Goal: Information Seeking & Learning: Learn about a topic

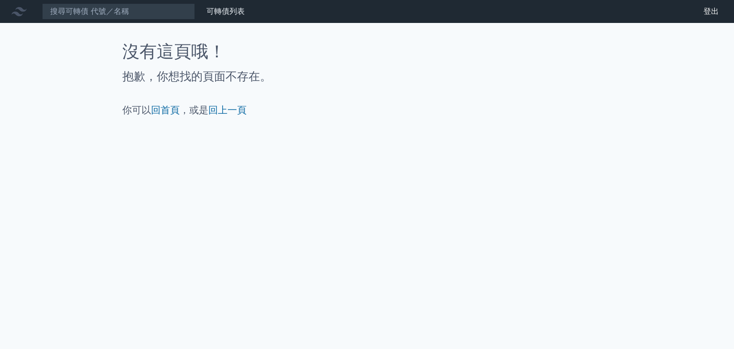
click at [22, 15] on icon at bounding box center [18, 11] width 15 height 15
click at [90, 10] on input at bounding box center [118, 11] width 153 height 16
drag, startPoint x: 186, startPoint y: 66, endPoint x: 200, endPoint y: 50, distance: 21.4
click at [187, 65] on div "沒有這頁哦！ 抱歉，你想找的頁面不存在。 你可以 回首頁 ，或是 回上一頁" at bounding box center [367, 79] width 490 height 75
click at [224, 12] on link "可轉債列表" at bounding box center [226, 11] width 38 height 9
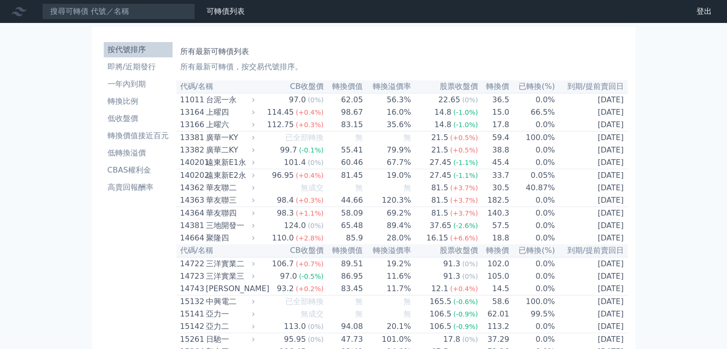
drag, startPoint x: 127, startPoint y: 1, endPoint x: 127, endPoint y: 10, distance: 8.6
click at [127, 10] on nav "可轉債列表 財務數據 可轉債列表 財務數據 登出 登出" at bounding box center [363, 11] width 727 height 23
click at [129, 10] on input at bounding box center [118, 11] width 153 height 16
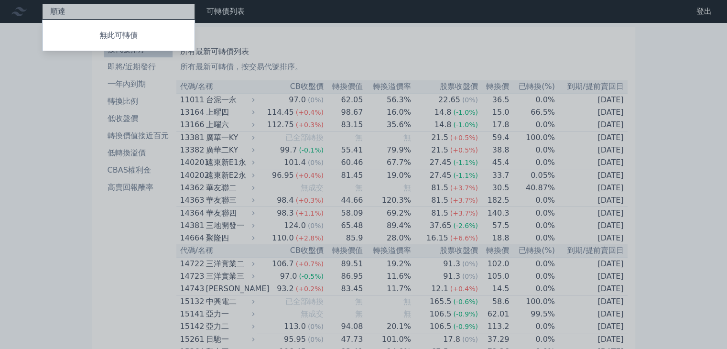
type input "順"
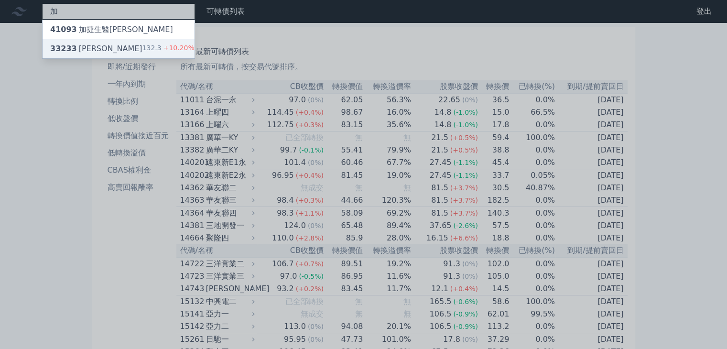
type input "加"
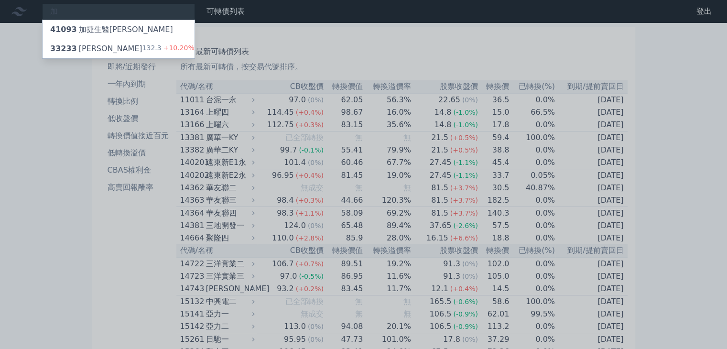
click at [105, 50] on li "按代號排序" at bounding box center [138, 49] width 69 height 11
click at [105, 50] on div "33233 加百裕三 132.3 +10.20%" at bounding box center [119, 48] width 152 height 19
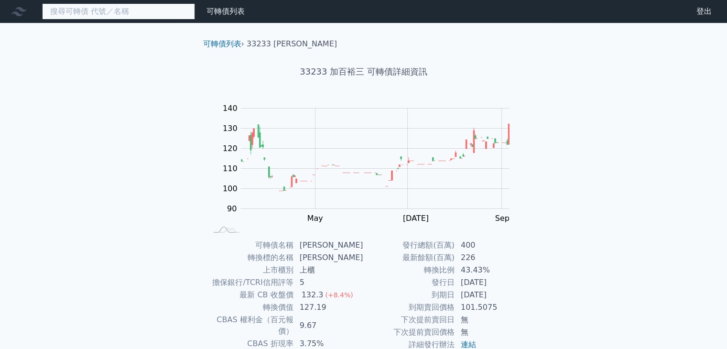
click at [82, 11] on input at bounding box center [118, 11] width 153 height 16
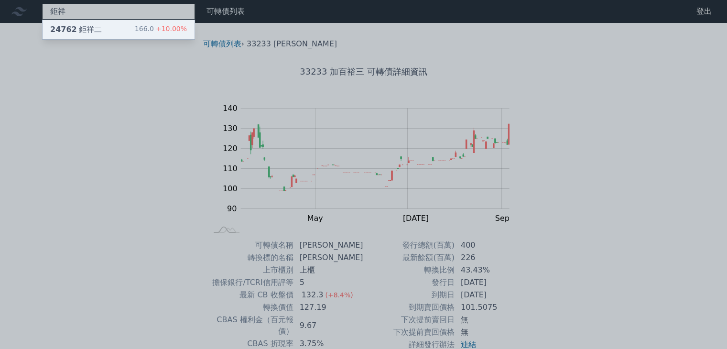
type input "鉅祥"
click at [88, 24] on div "24762 鉅祥二" at bounding box center [76, 29] width 52 height 11
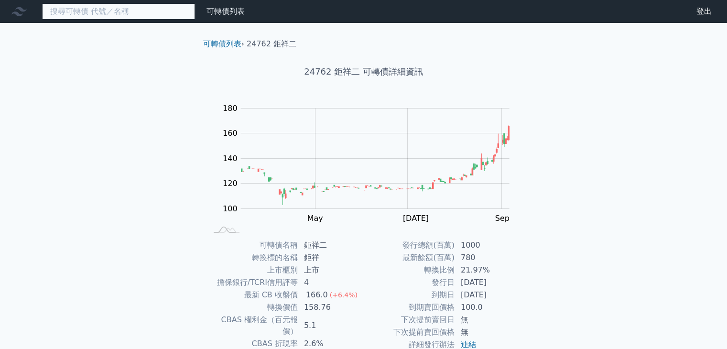
click at [167, 16] on input at bounding box center [118, 11] width 153 height 16
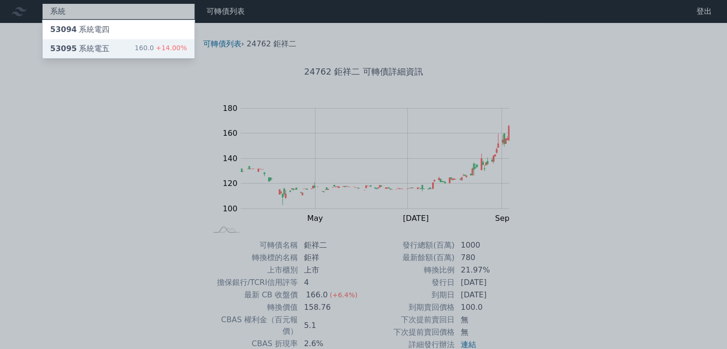
type input "系統"
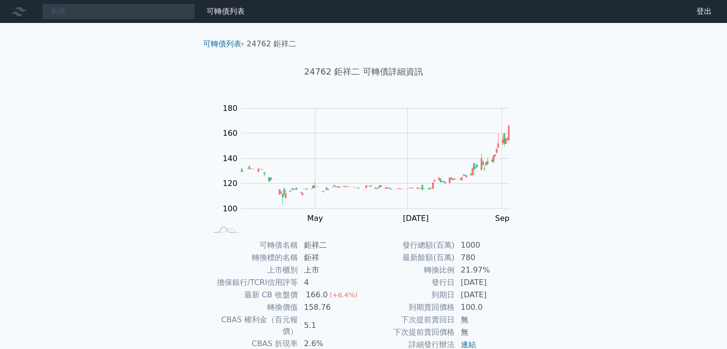
click at [104, 41] on div "系統 可轉債列表 財務數據 可轉債列表 財務數據 登出 登出 可轉債列表 › 24762 鉅祥二 24762 鉅祥二 可轉債詳細資訊 Zoom Out 100…" at bounding box center [363, 227] width 727 height 454
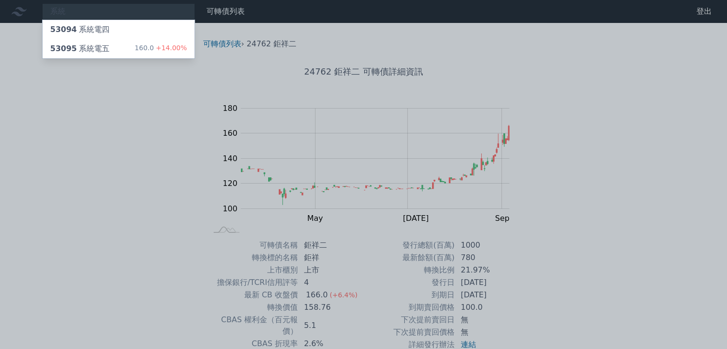
click at [104, 41] on div "53095 系統電五 160.0 +14.00%" at bounding box center [119, 48] width 152 height 19
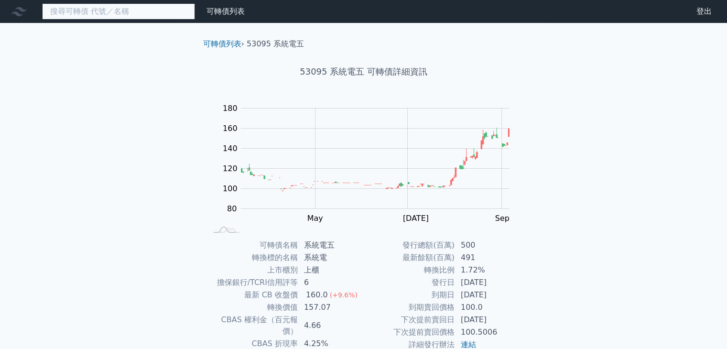
click at [172, 15] on input at bounding box center [118, 11] width 153 height 16
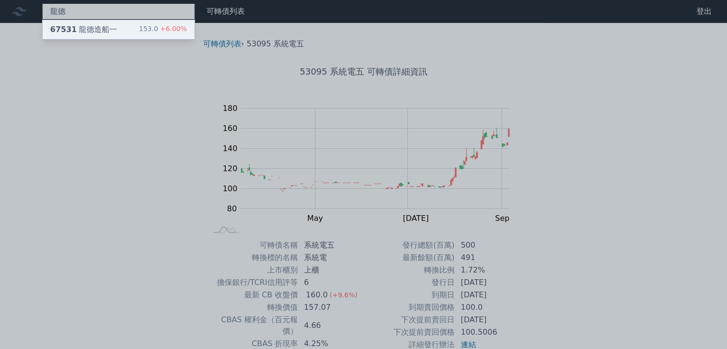
type input "龍德"
click at [98, 28] on div "龍德 67531 龍德造船一 153.0 +6.00% 可轉債列表 財務數據 可轉債列表 財務數據 登出 登出 可轉債列表 › 53095 系統電五 5309…" at bounding box center [363, 227] width 727 height 454
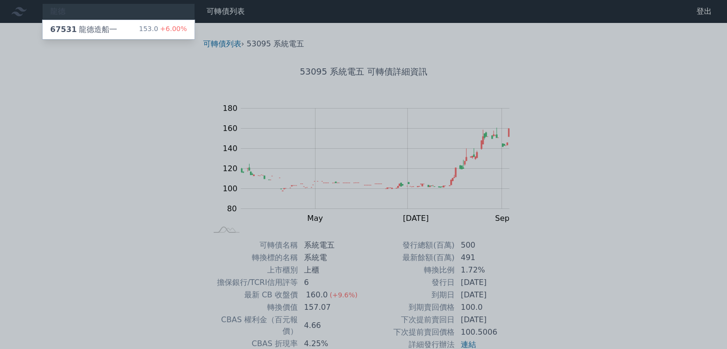
click at [98, 28] on div "67531 龍德造船一" at bounding box center [83, 29] width 67 height 11
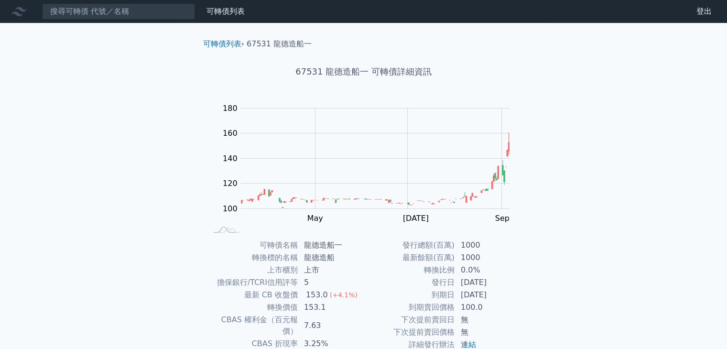
click at [513, 142] on rect at bounding box center [364, 168] width 306 height 134
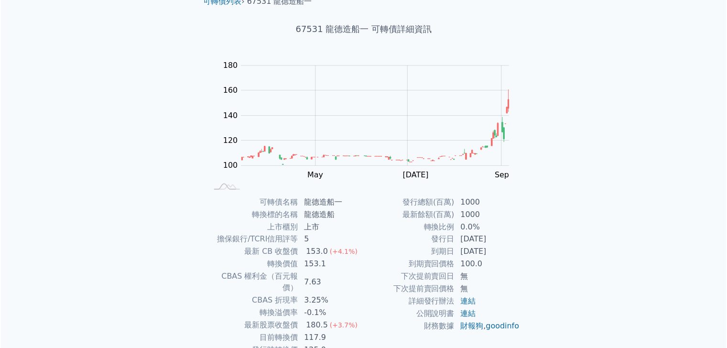
scroll to position [94, 0]
